Goal: Register for event/course

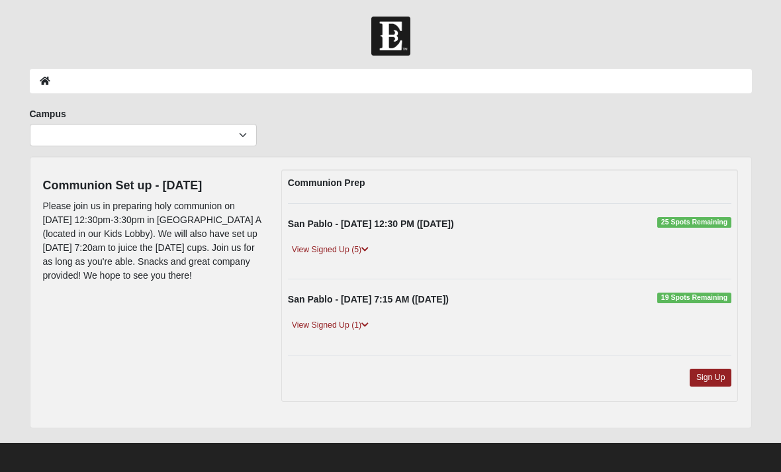
click at [714, 371] on link "Sign Up" at bounding box center [710, 377] width 42 height 18
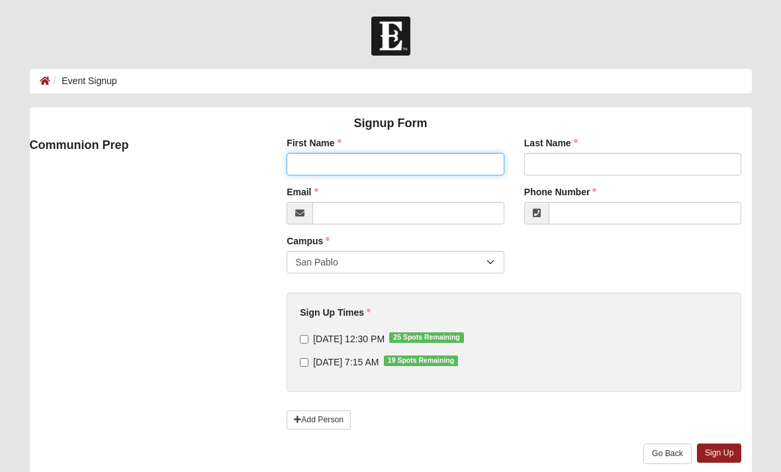
click at [458, 155] on input "First Name" at bounding box center [395, 164] width 218 height 22
type input "Michael"
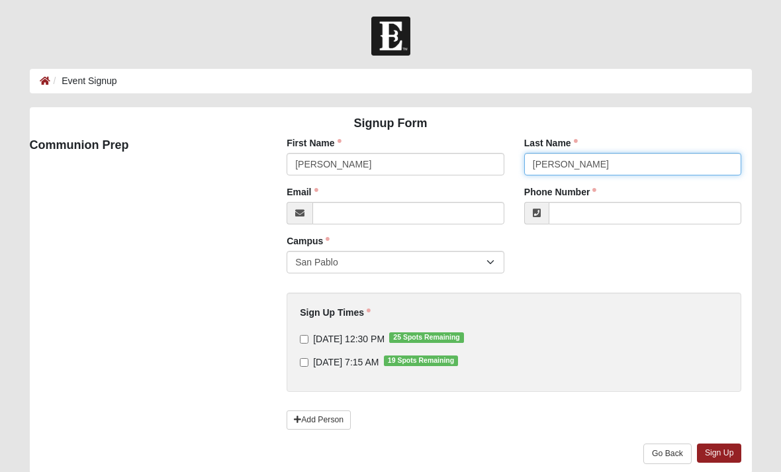
type input "Barker"
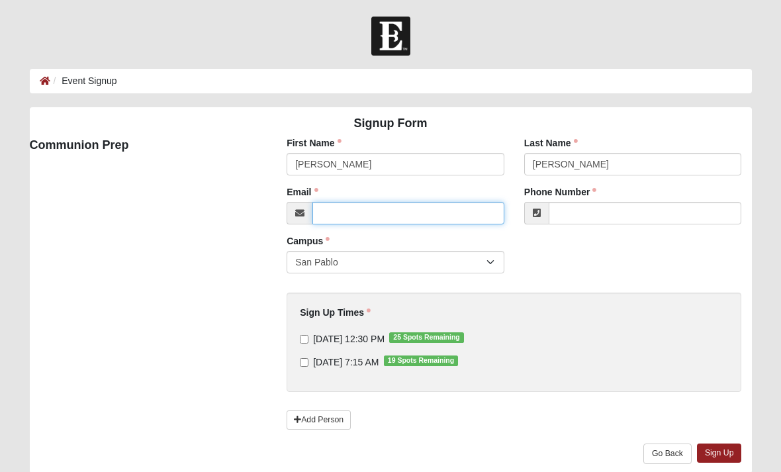
click at [399, 205] on input "Email" at bounding box center [408, 213] width 192 height 22
type input "cindybarker16@gmail.com"
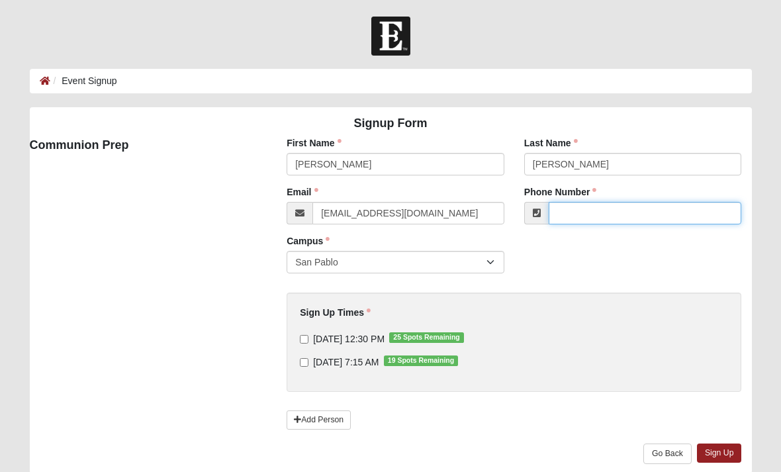
click at [605, 214] on input "Phone Number" at bounding box center [644, 213] width 193 height 22
type input "9043498796"
click at [300, 343] on input "9/18/2025 12:30 PM 25 Spots Remaining" at bounding box center [304, 339] width 9 height 9
checkbox input "true"
type input "(904) 349-8796"
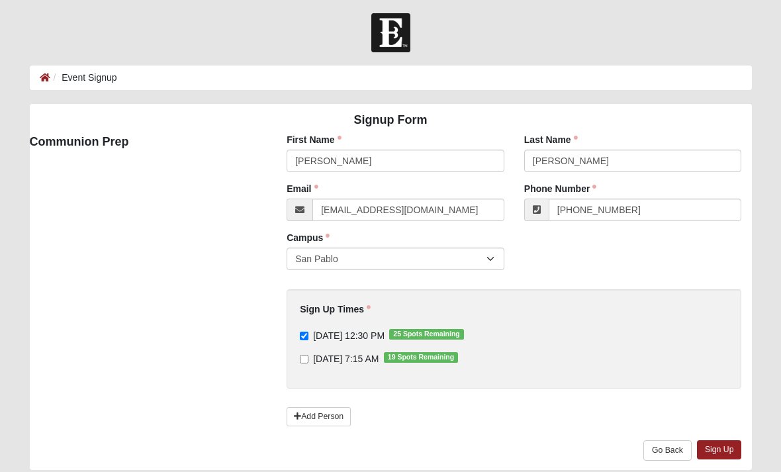
scroll to position [6, 0]
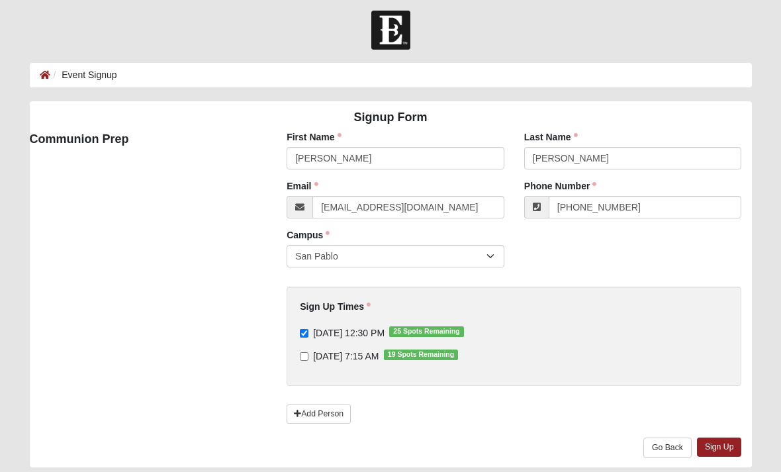
click at [300, 408] on link "Add Person" at bounding box center [318, 413] width 64 height 19
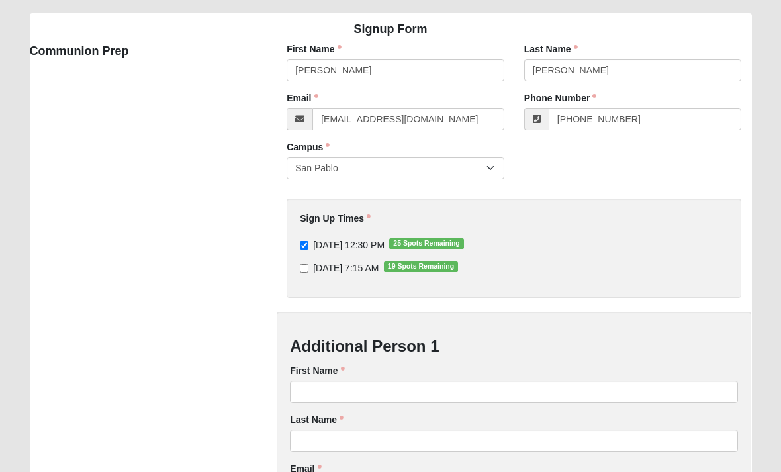
scroll to position [94, 0]
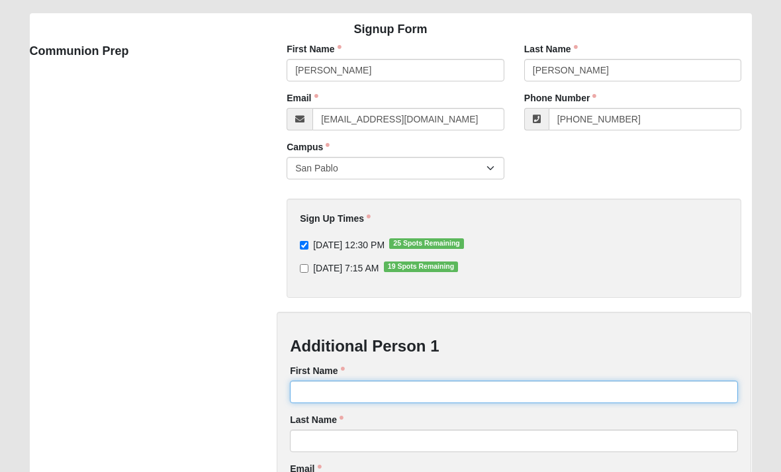
click at [465, 399] on input "First Name" at bounding box center [514, 391] width 448 height 22
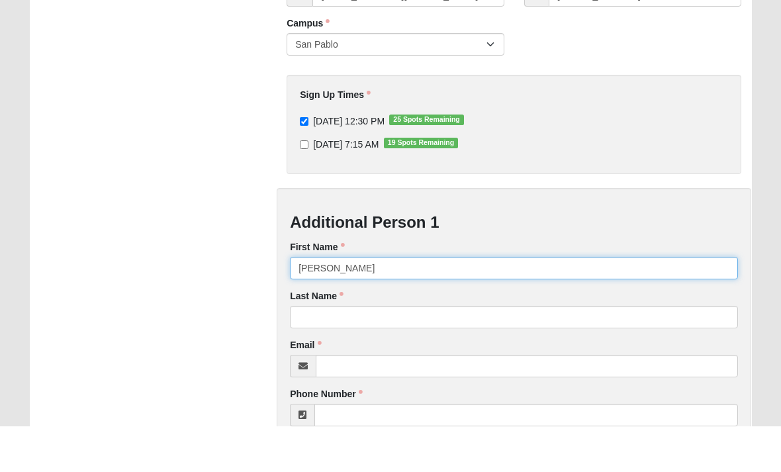
scroll to position [173, 0]
type input "Cindy"
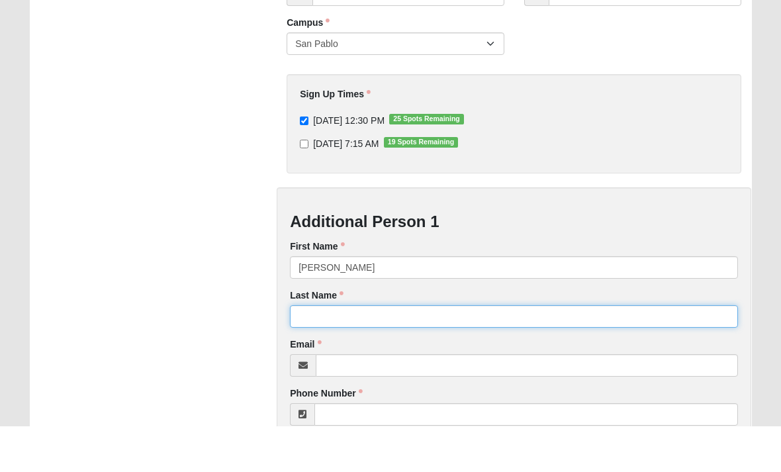
click at [448, 351] on input "Last Name" at bounding box center [514, 362] width 448 height 22
type input "Barker"
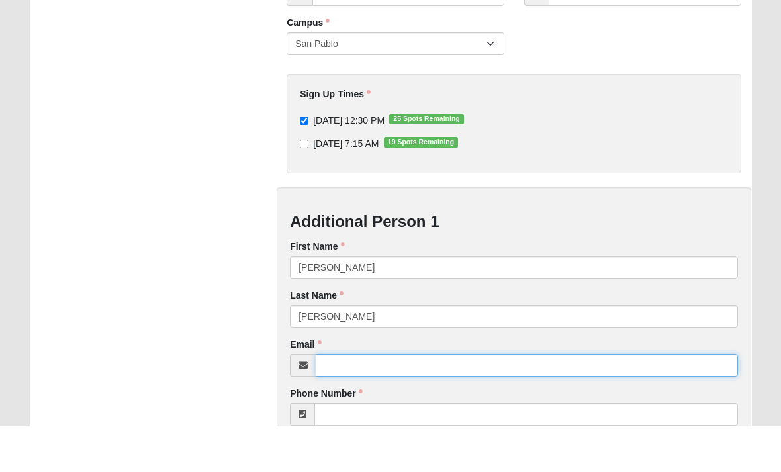
click at [460, 400] on input "Email" at bounding box center [527, 411] width 422 height 22
type input "cindybarker16@gmail.com"
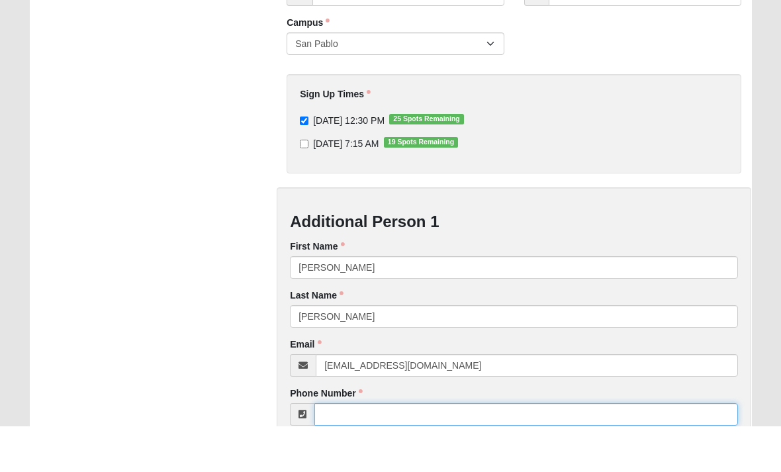
click at [476, 449] on input "Phone Number" at bounding box center [525, 460] width 423 height 22
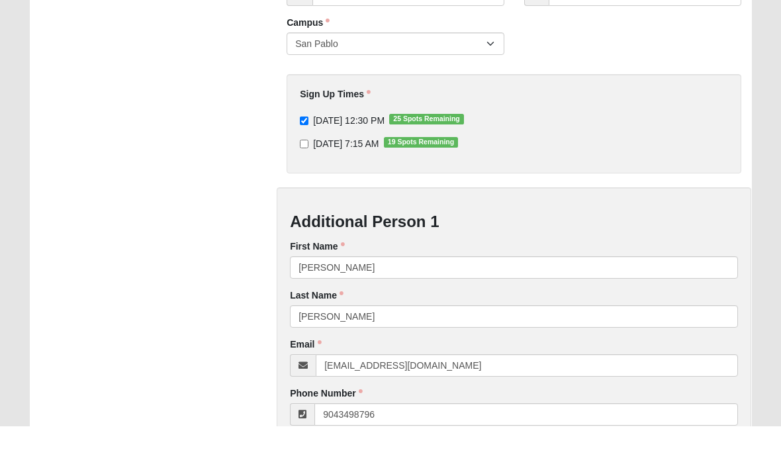
type input "(904) 349-8796"
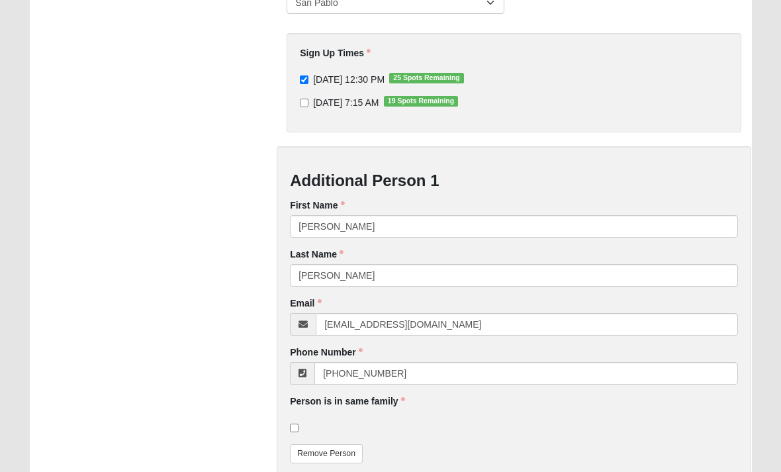
scroll to position [337, 0]
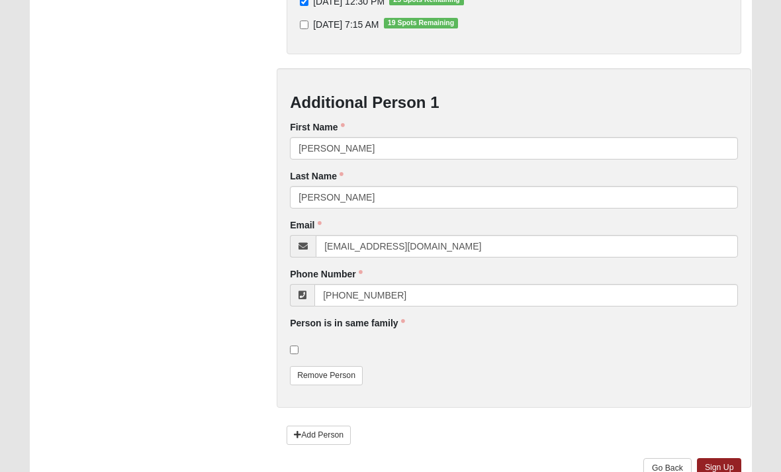
click at [294, 347] on input "checkbox" at bounding box center [294, 349] width 9 height 9
checkbox input "true"
click at [722, 460] on link "Sign Up" at bounding box center [719, 467] width 45 height 19
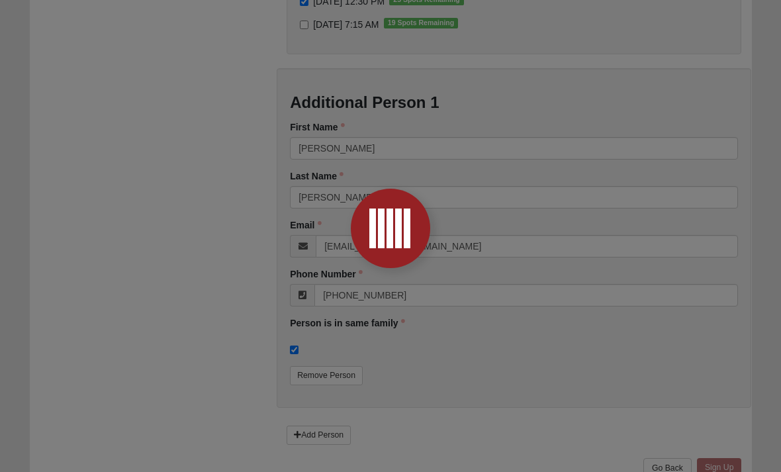
scroll to position [0, 0]
